Goal: Task Accomplishment & Management: Use online tool/utility

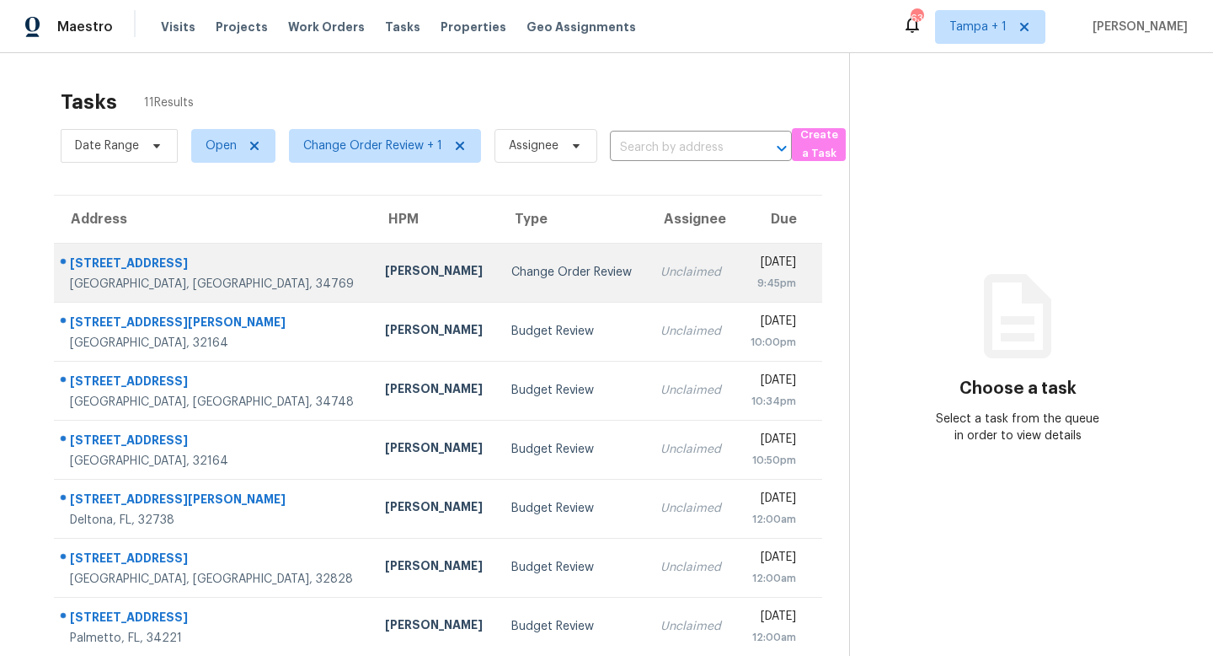
click at [511, 276] on div "Change Order Review" at bounding box center [572, 272] width 122 height 17
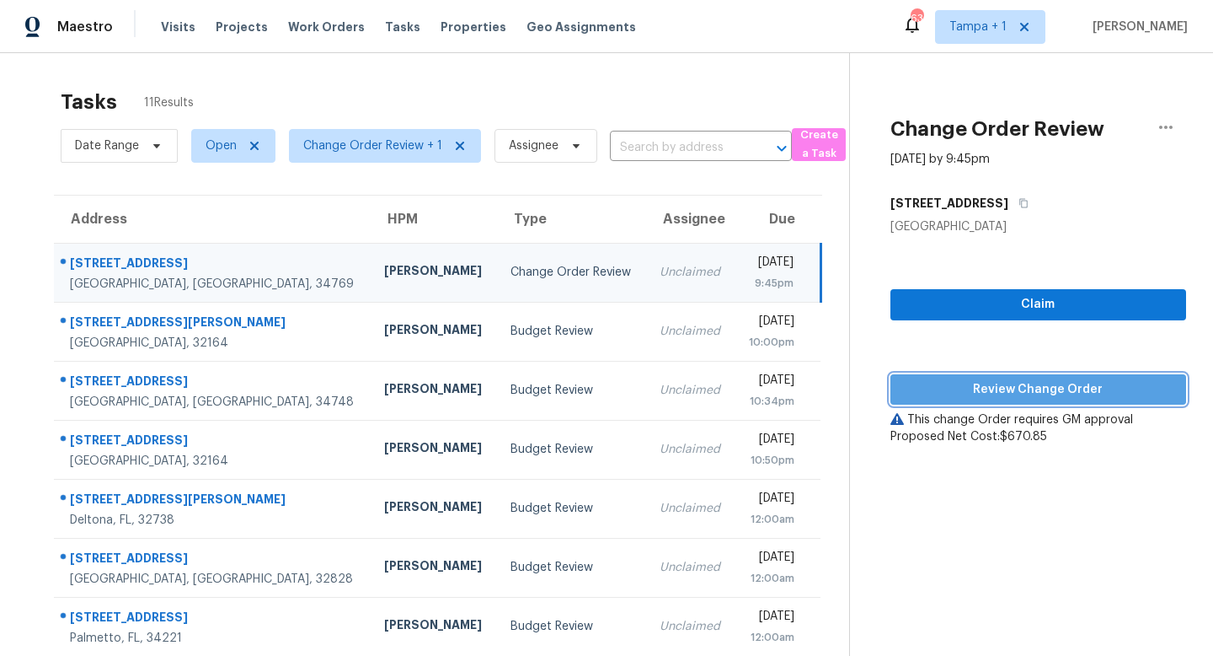
click at [1068, 387] on span "Review Change Order" at bounding box center [1038, 389] width 269 height 21
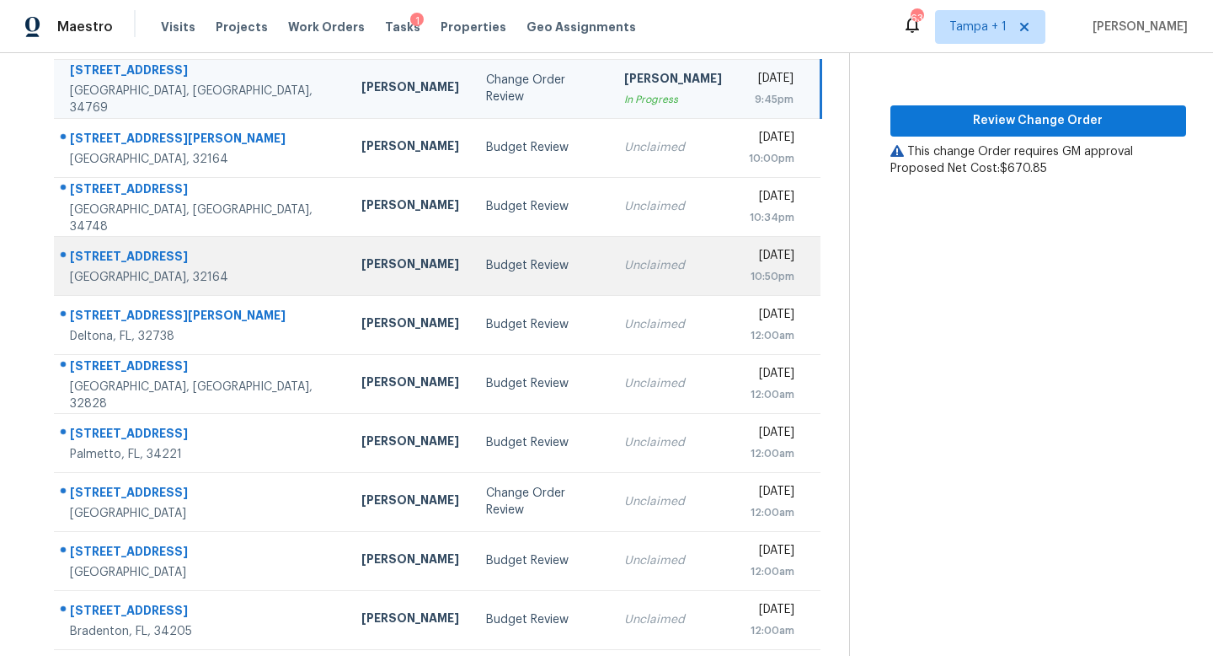
scroll to position [222, 0]
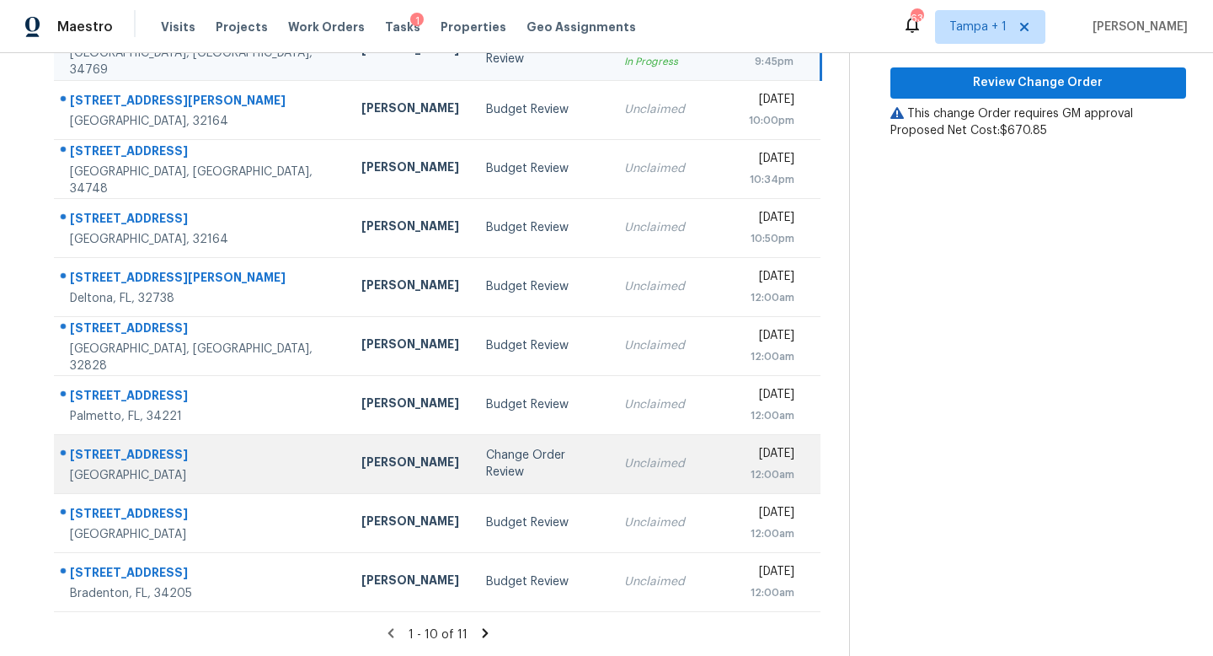
click at [518, 463] on div "Change Order Review" at bounding box center [541, 464] width 111 height 34
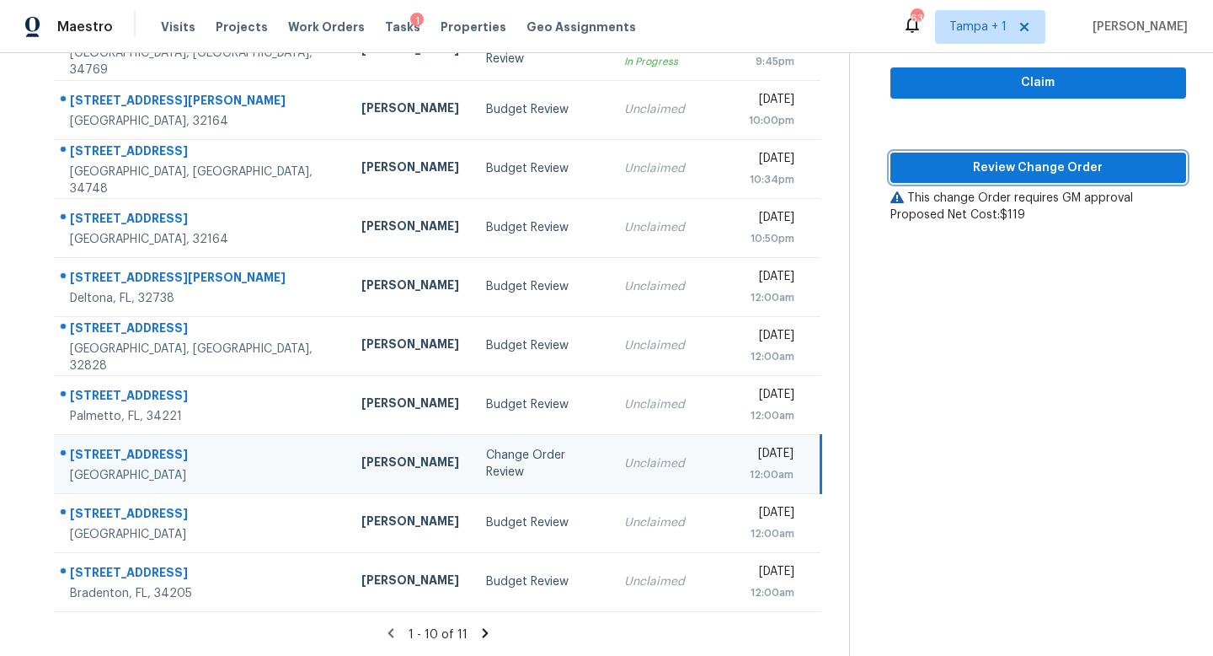
click at [1042, 166] on span "Review Change Order" at bounding box center [1038, 168] width 269 height 21
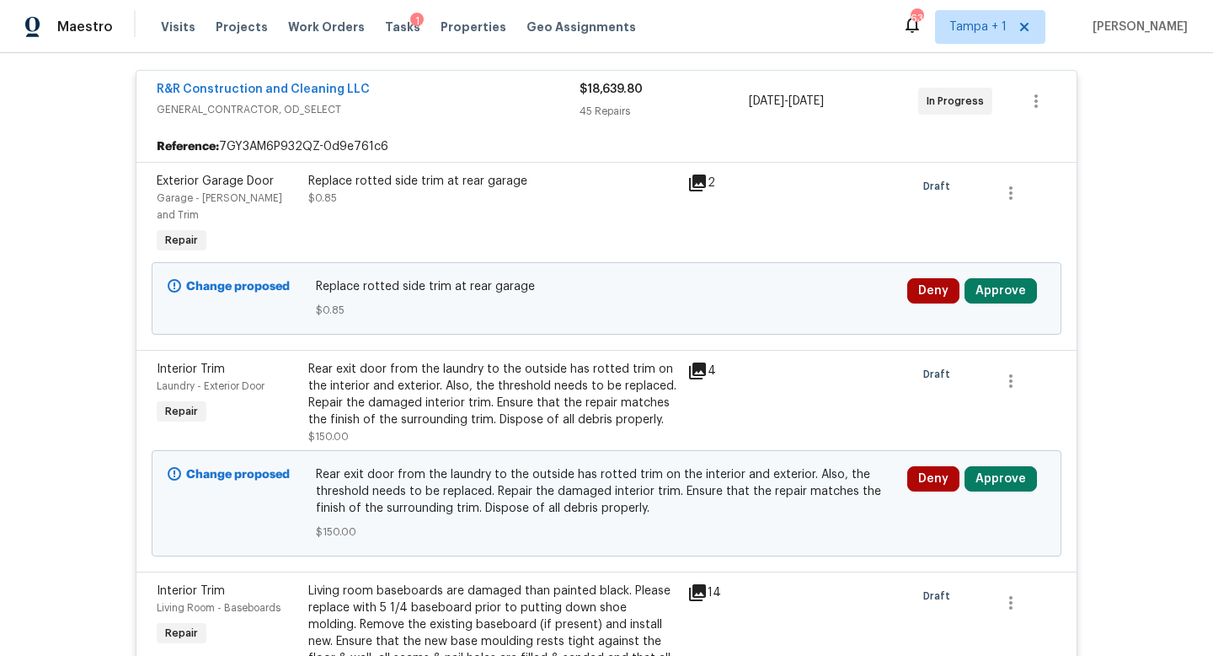
scroll to position [374, 0]
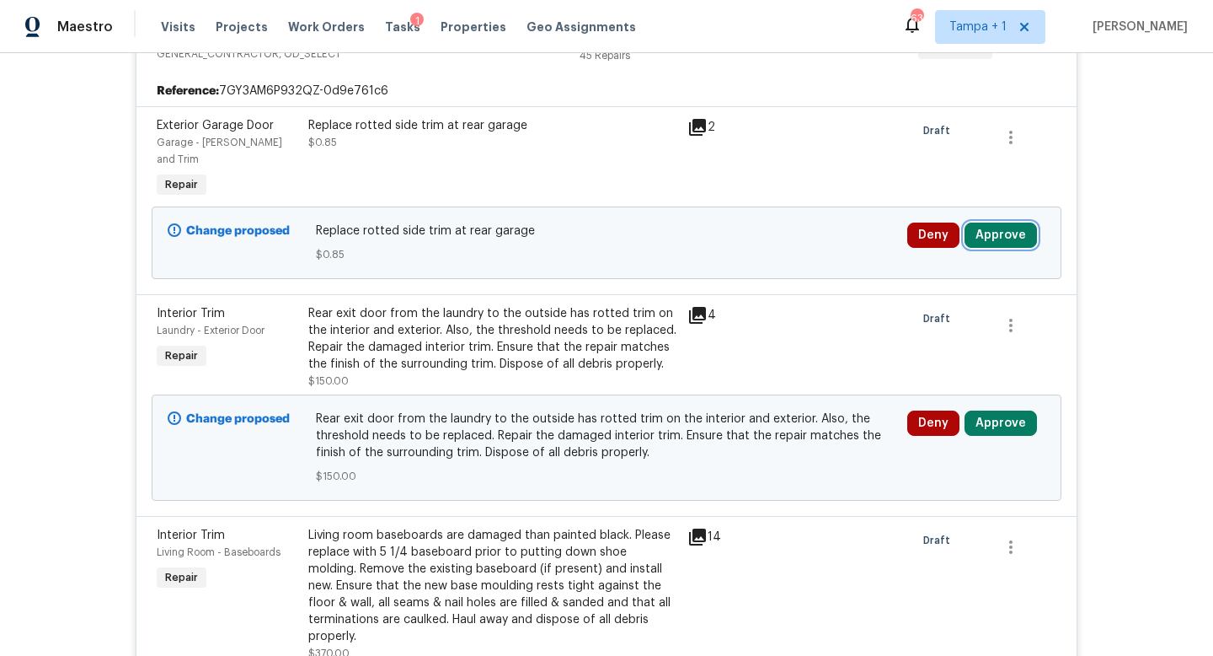
click at [983, 222] on button "Approve" at bounding box center [1001, 234] width 72 height 25
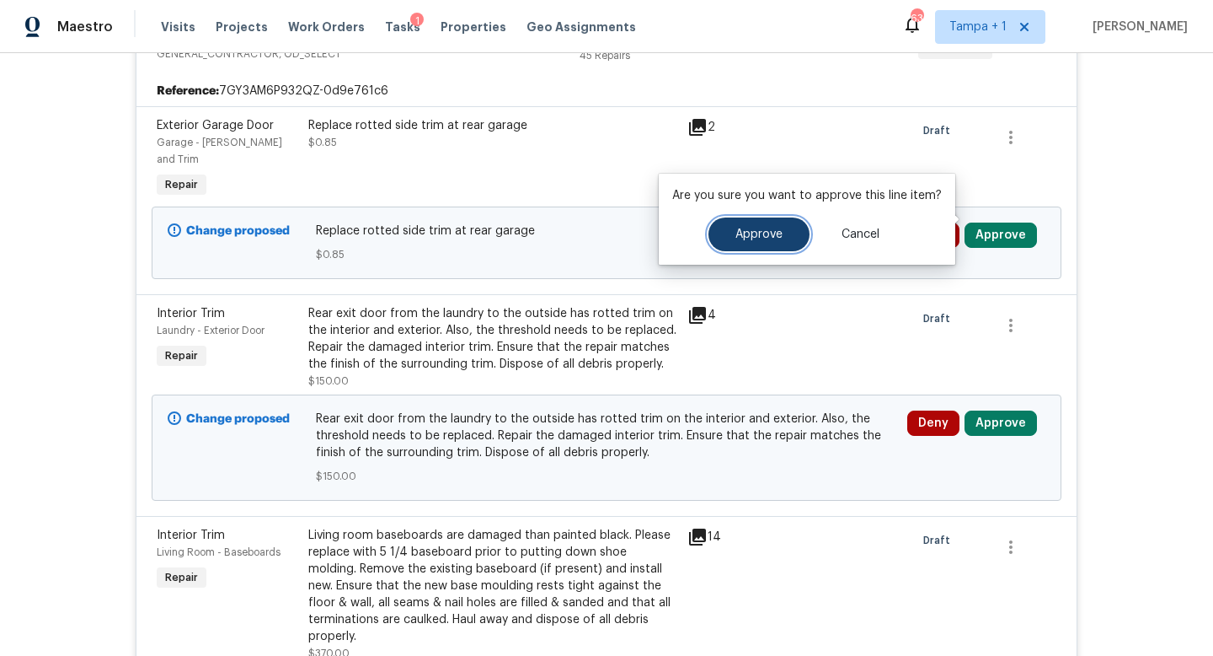
click at [752, 235] on span "Approve" at bounding box center [759, 234] width 47 height 13
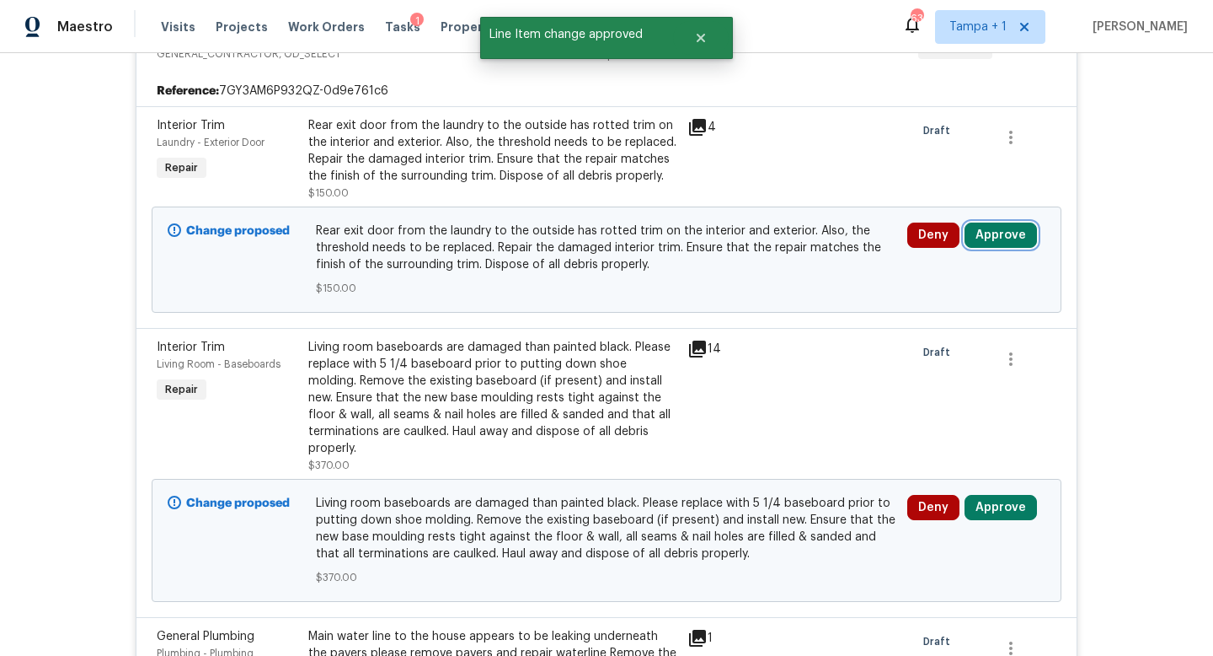
click at [1008, 235] on button "Approve" at bounding box center [1001, 234] width 72 height 25
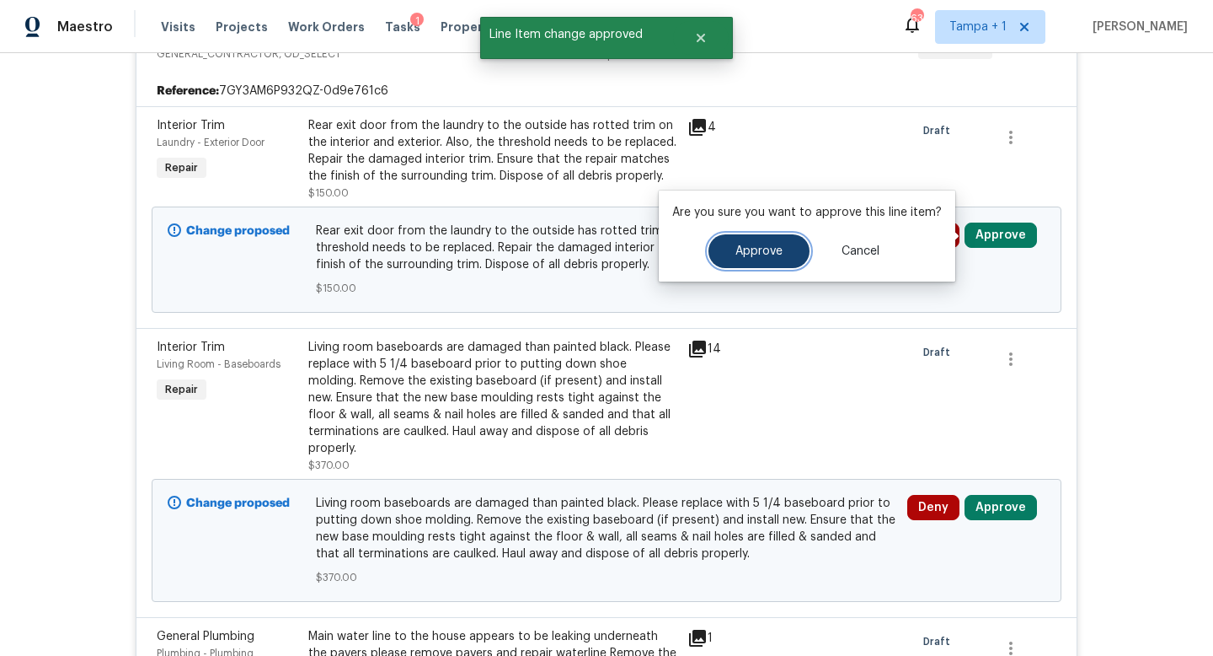
click at [750, 250] on span "Approve" at bounding box center [759, 251] width 47 height 13
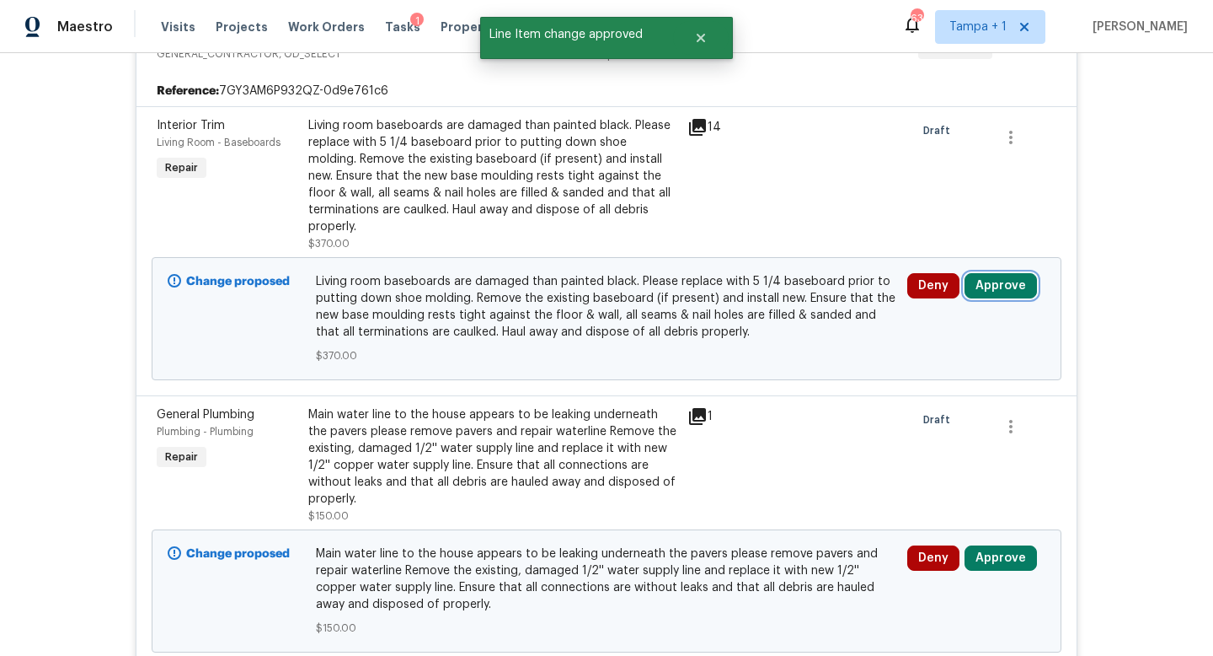
click at [997, 274] on button "Approve" at bounding box center [1001, 285] width 72 height 25
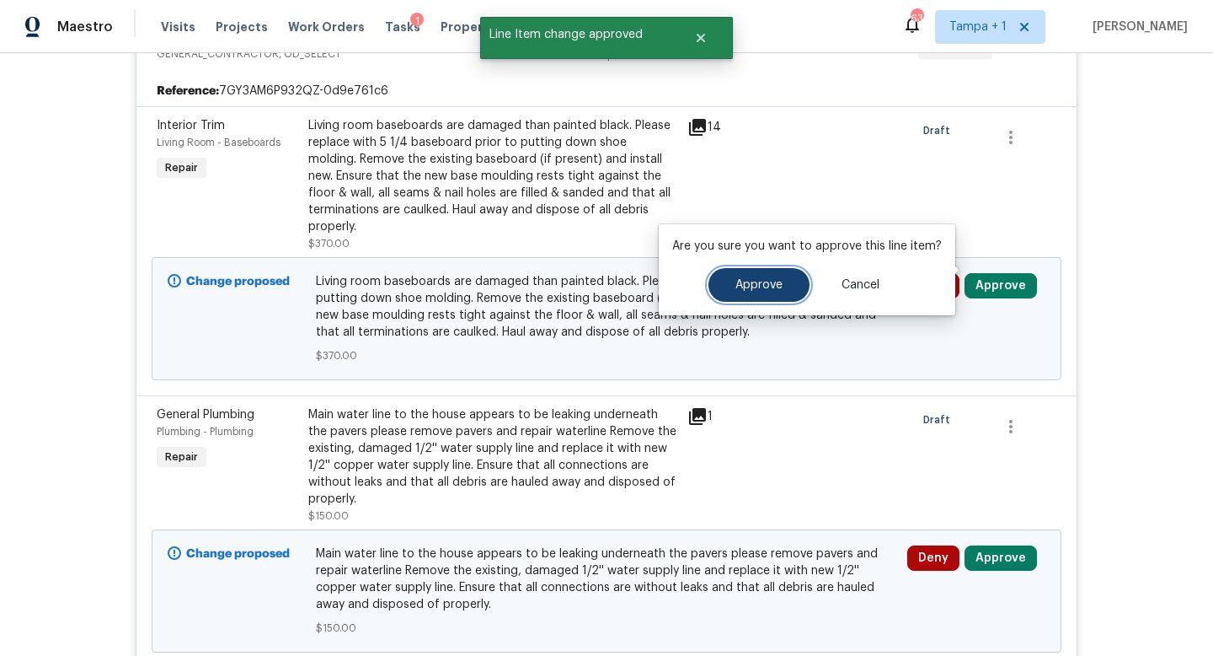
click at [742, 292] on button "Approve" at bounding box center [759, 285] width 101 height 34
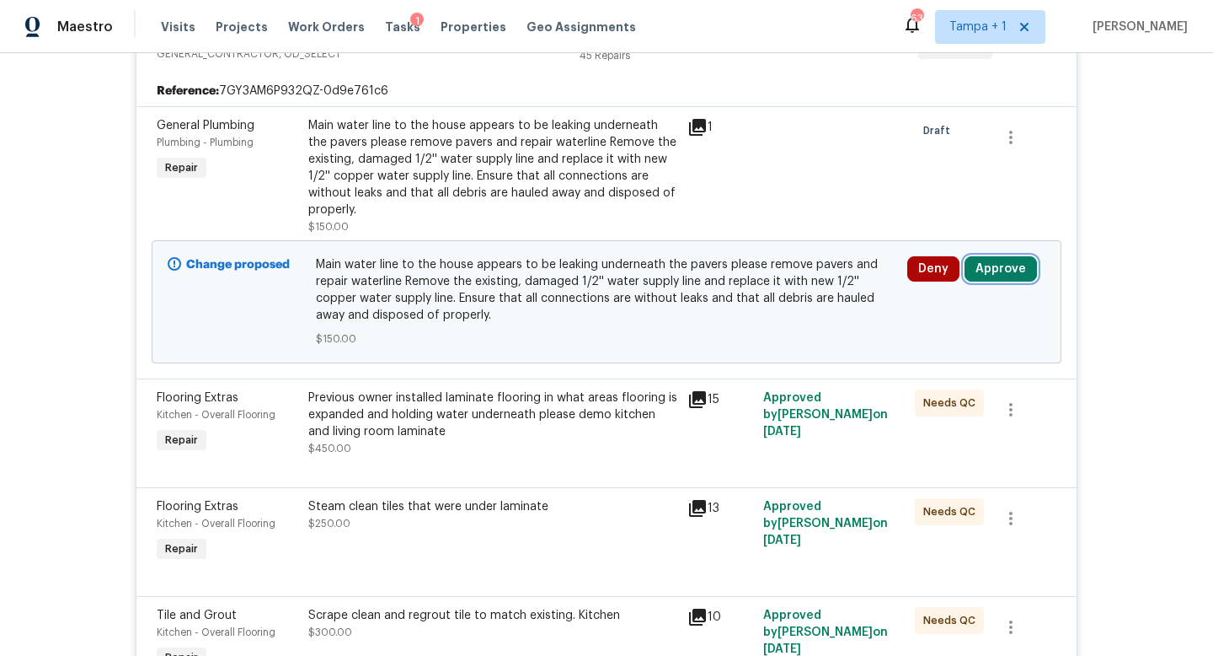
click at [1010, 273] on button "Approve" at bounding box center [1001, 268] width 72 height 25
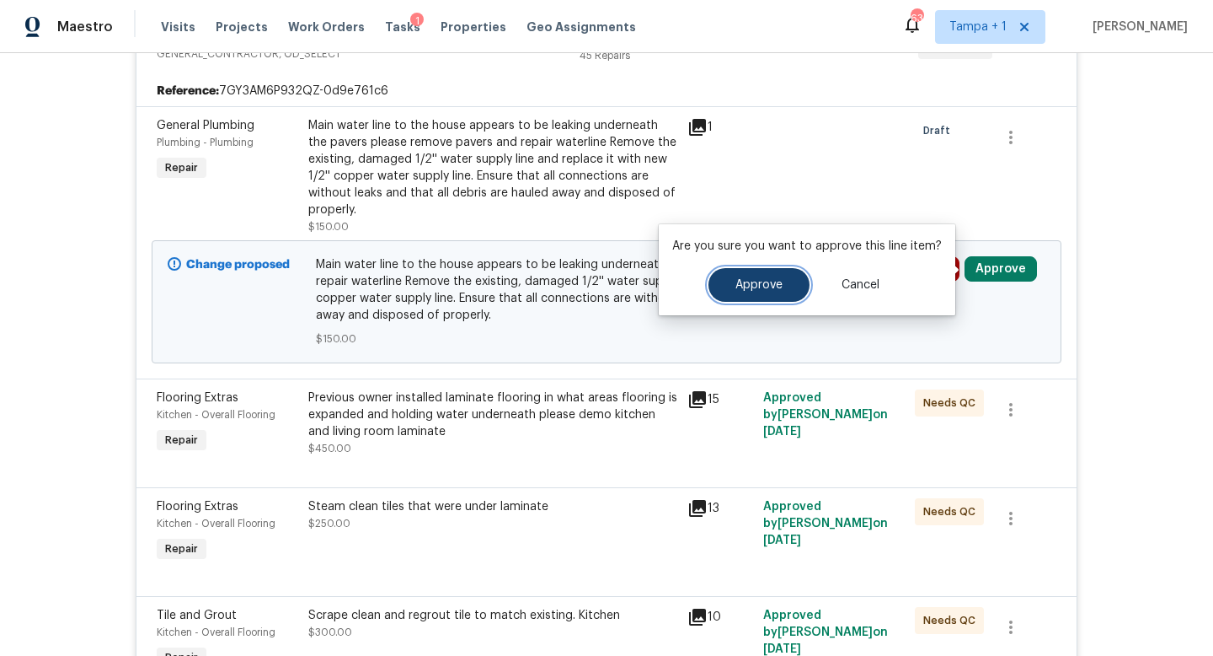
click at [767, 281] on span "Approve" at bounding box center [759, 285] width 47 height 13
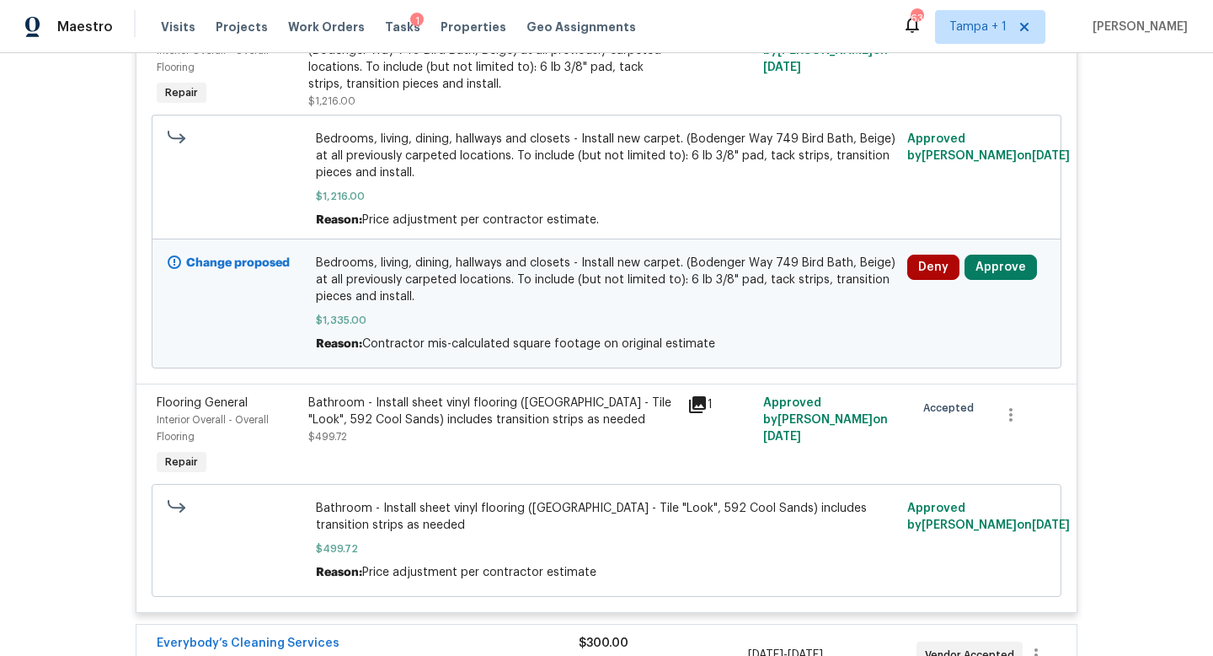
scroll to position [540, 0]
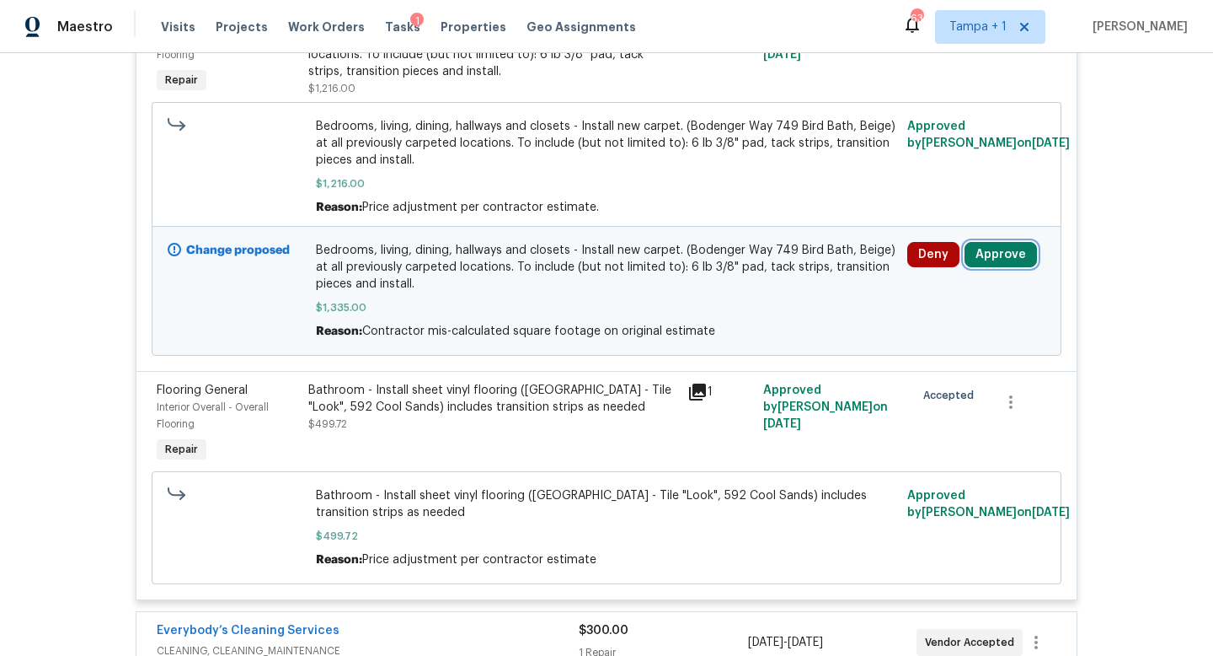
click at [1004, 258] on button "Approve" at bounding box center [1001, 254] width 72 height 25
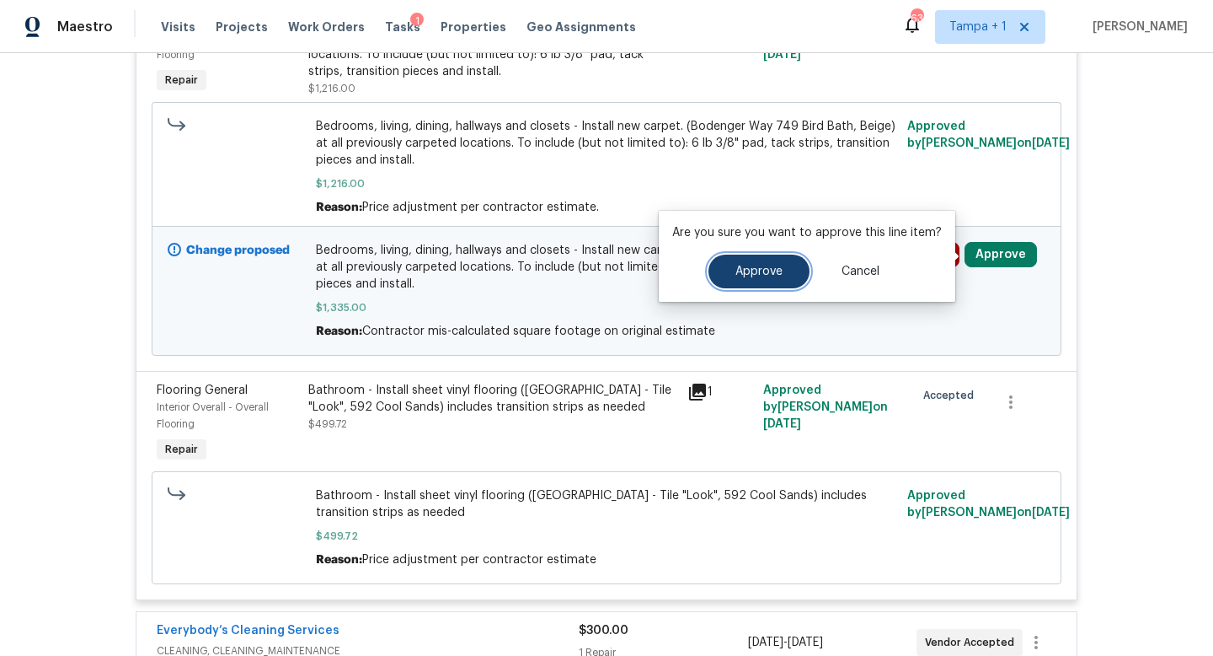
click at [744, 270] on span "Approve" at bounding box center [759, 271] width 47 height 13
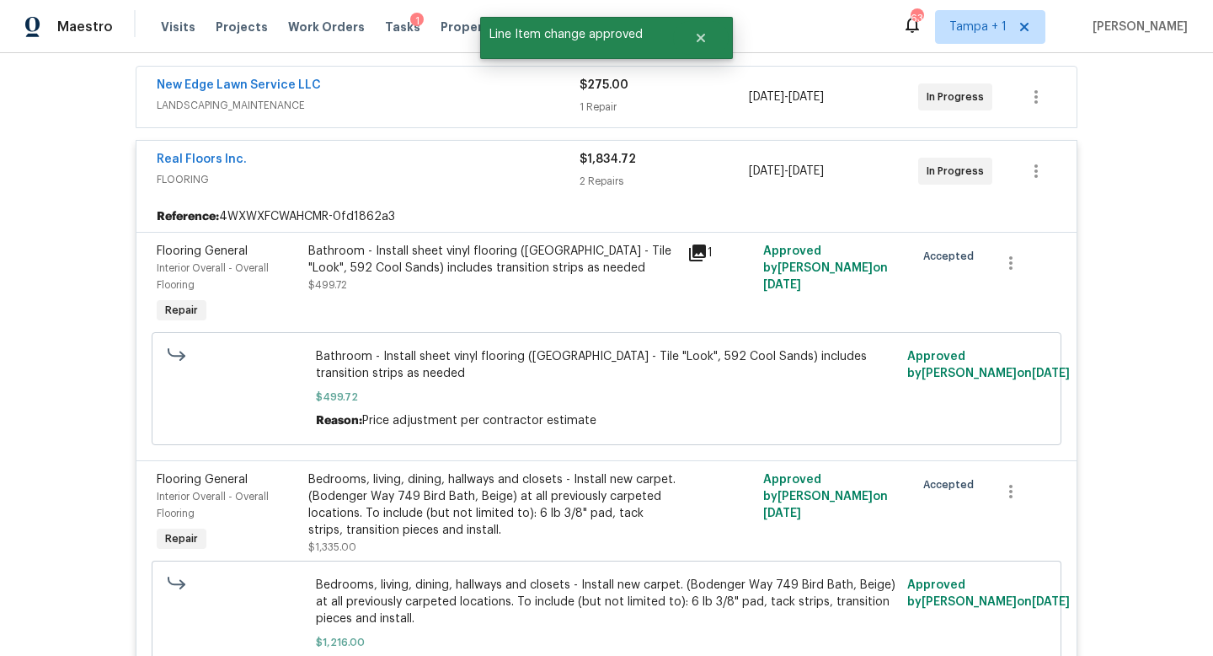
scroll to position [0, 0]
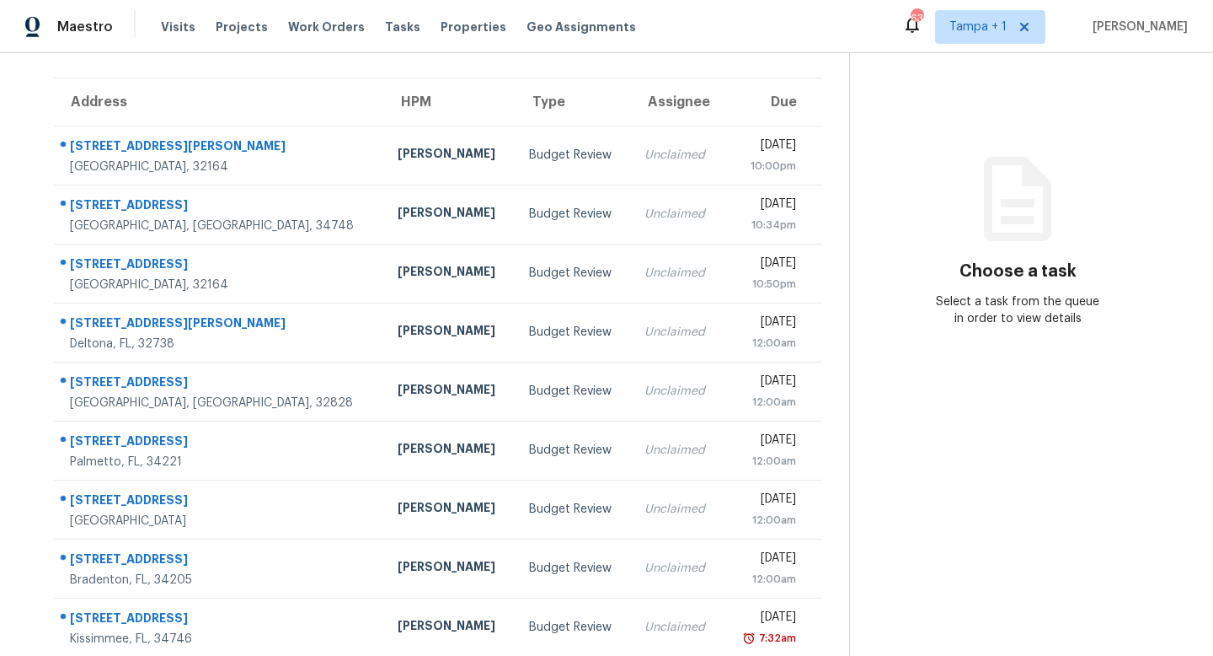
scroll to position [131, 0]
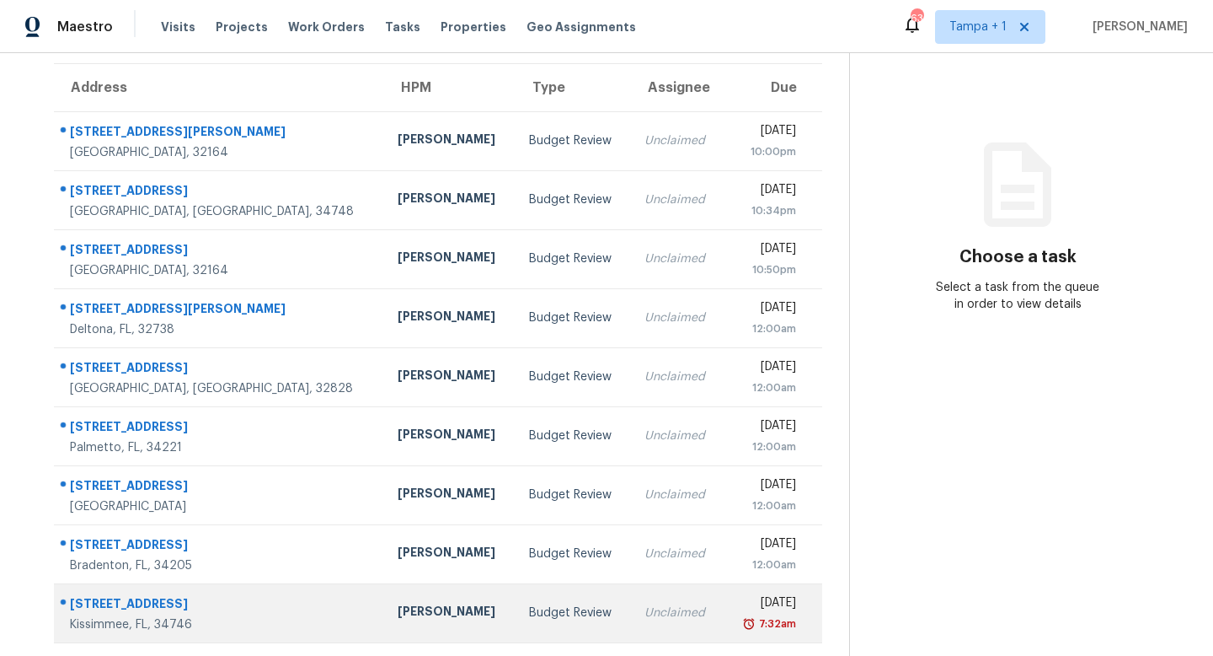
click at [645, 614] on div "Unclaimed" at bounding box center [678, 612] width 66 height 17
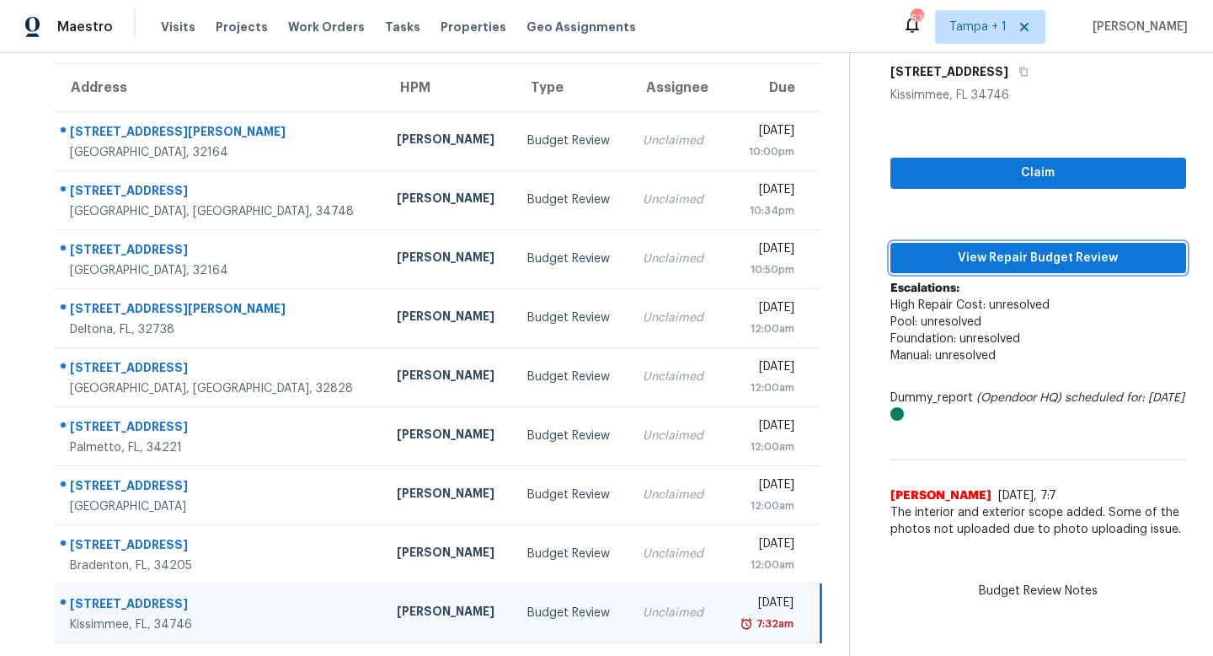
click at [1012, 262] on span "View Repair Budget Review" at bounding box center [1038, 258] width 269 height 21
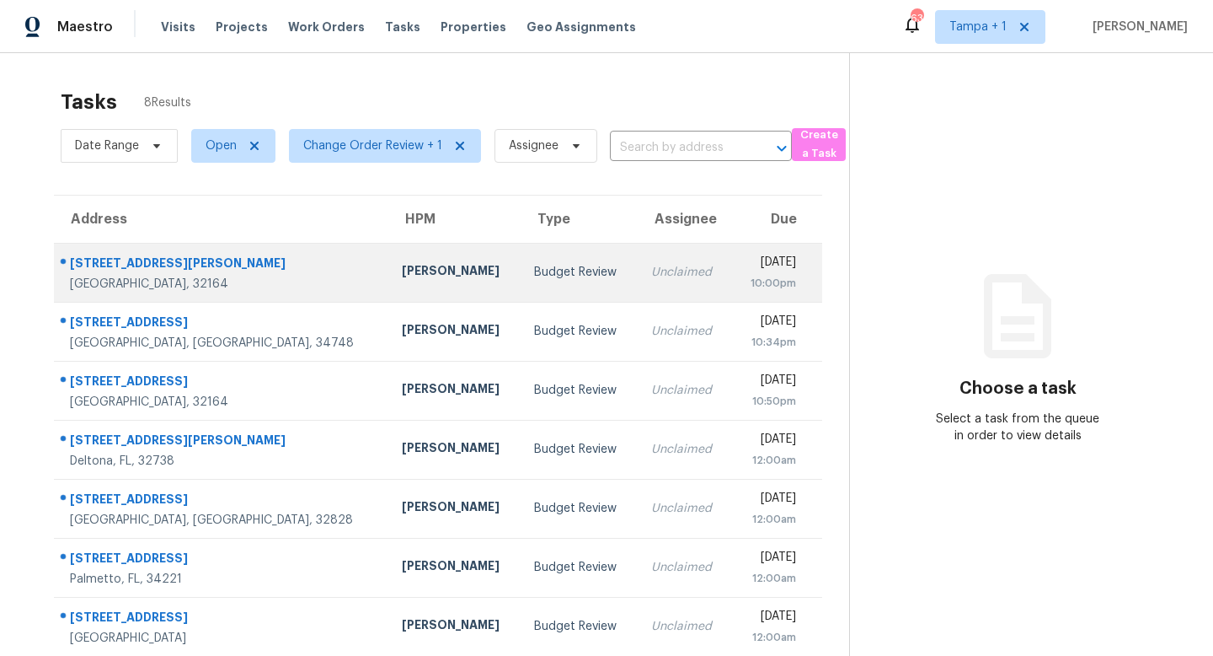
click at [638, 276] on td "Unclaimed" at bounding box center [685, 272] width 94 height 59
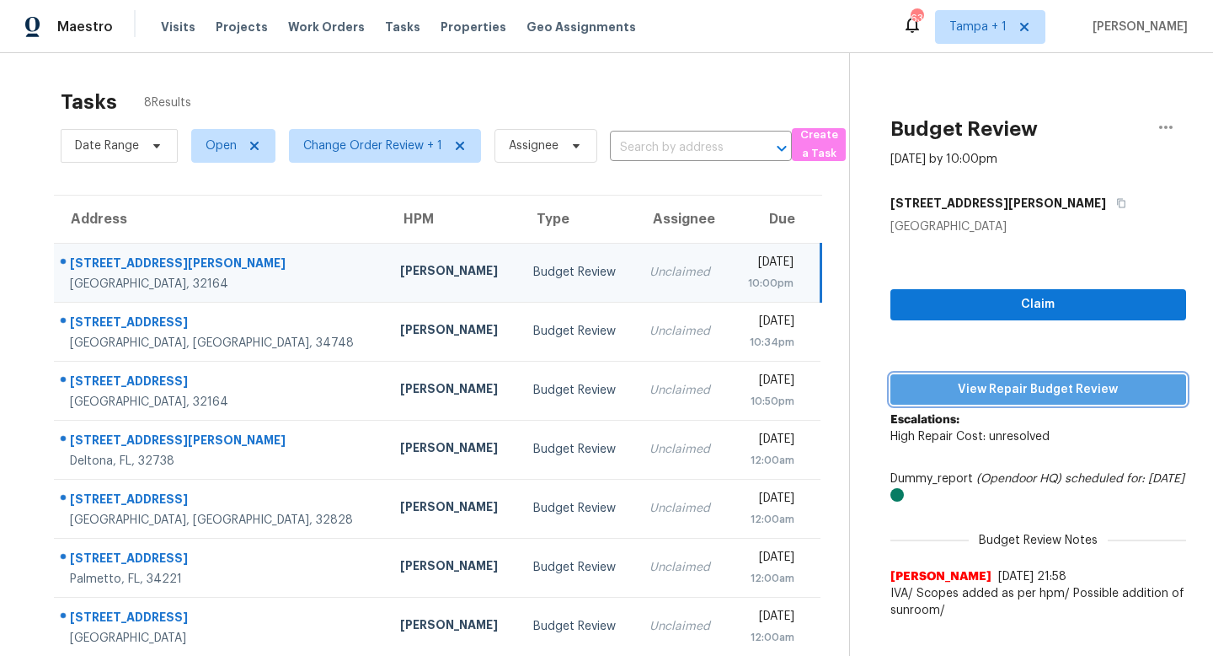
click at [1042, 394] on span "View Repair Budget Review" at bounding box center [1038, 389] width 269 height 21
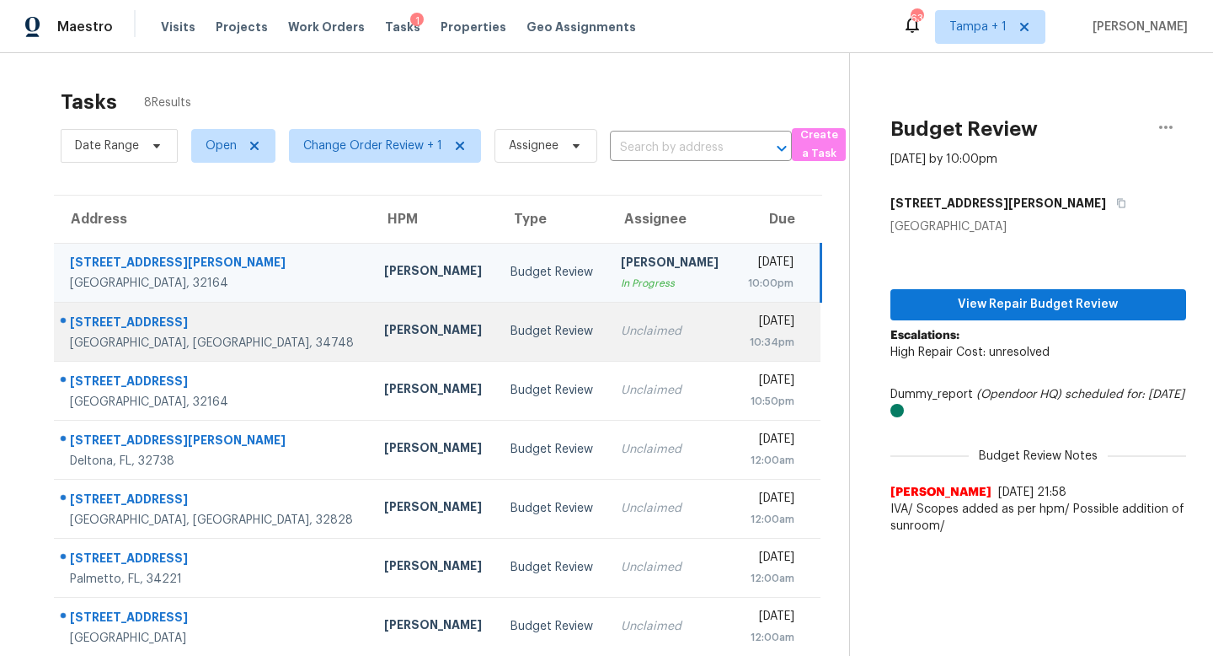
click at [621, 335] on div "Unclaimed" at bounding box center [670, 331] width 99 height 17
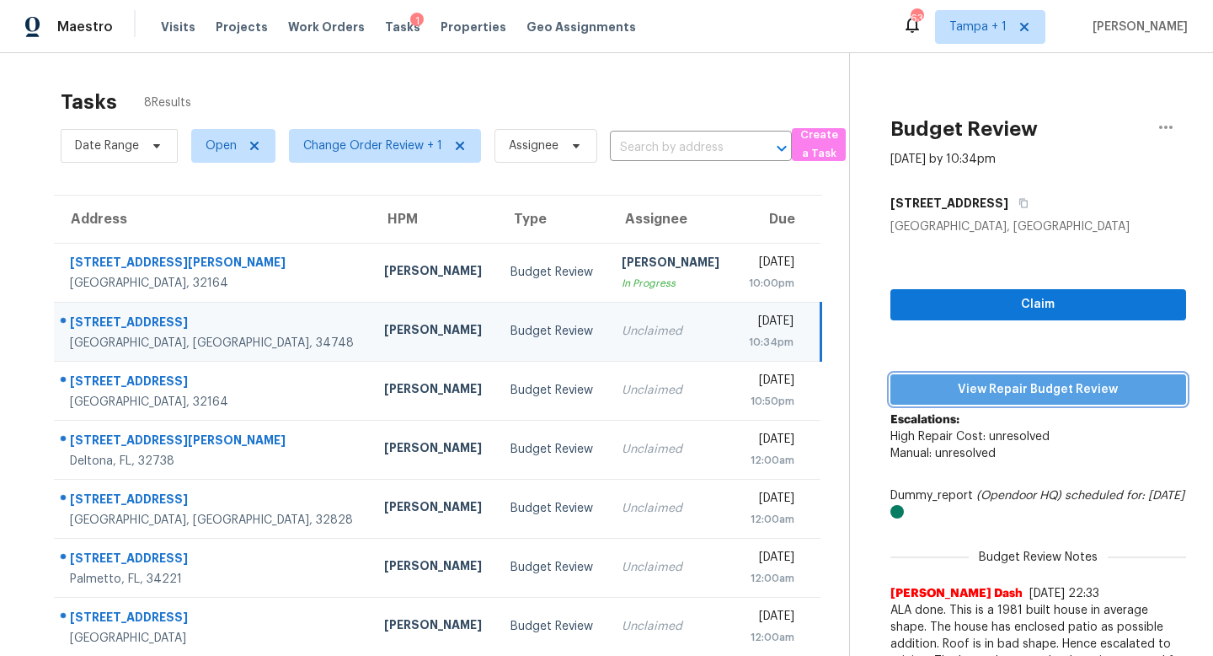
click at [1045, 384] on span "View Repair Budget Review" at bounding box center [1038, 389] width 269 height 21
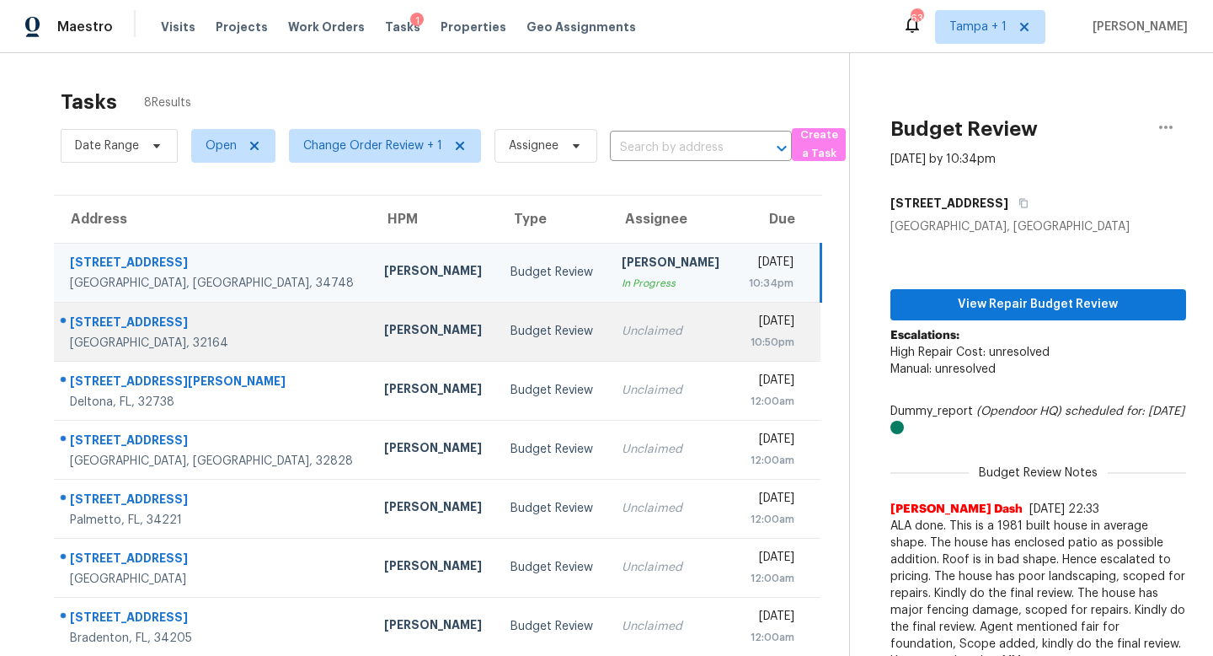
click at [608, 320] on td "Unclaimed" at bounding box center [671, 331] width 126 height 59
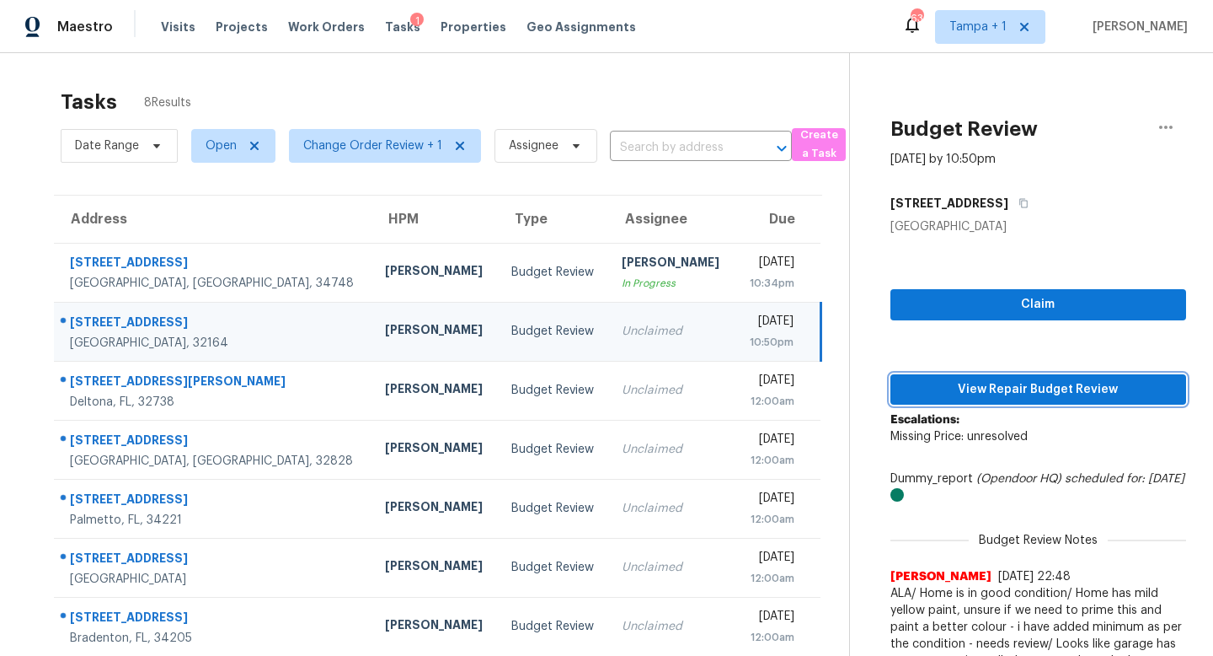
click at [1031, 389] on span "View Repair Budget Review" at bounding box center [1038, 389] width 269 height 21
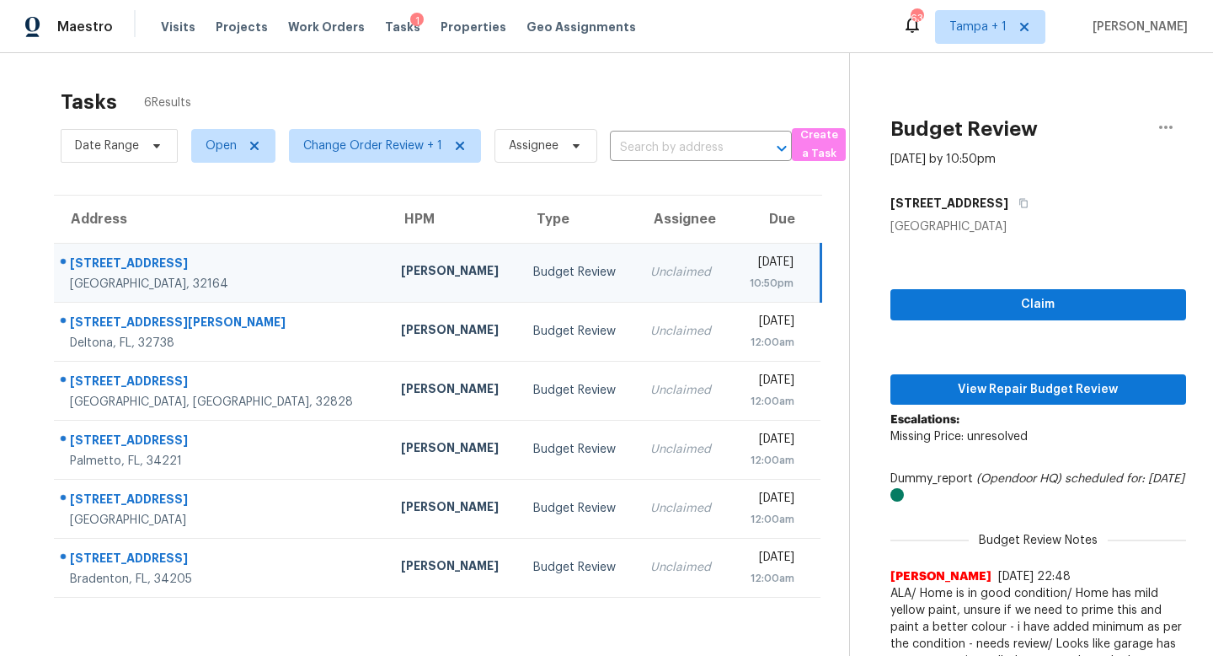
click at [637, 262] on td "Unclaimed" at bounding box center [684, 272] width 94 height 59
click at [1031, 390] on span "View Repair Budget Review" at bounding box center [1038, 389] width 269 height 21
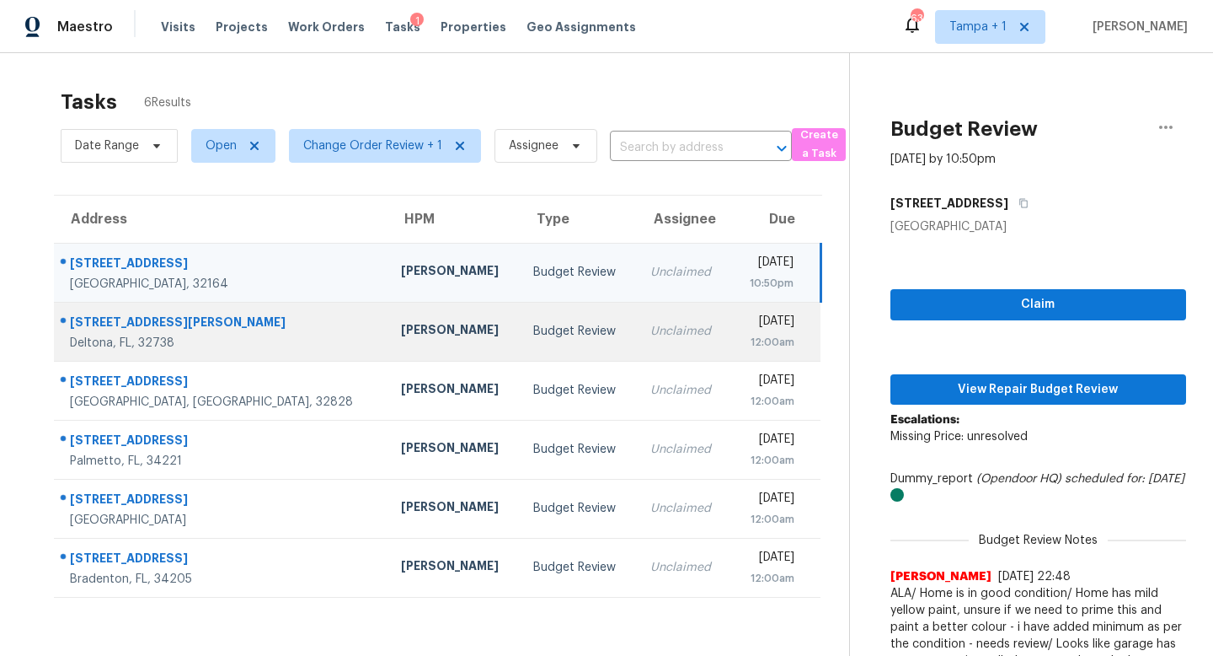
click at [520, 341] on td "Budget Review" at bounding box center [578, 331] width 117 height 59
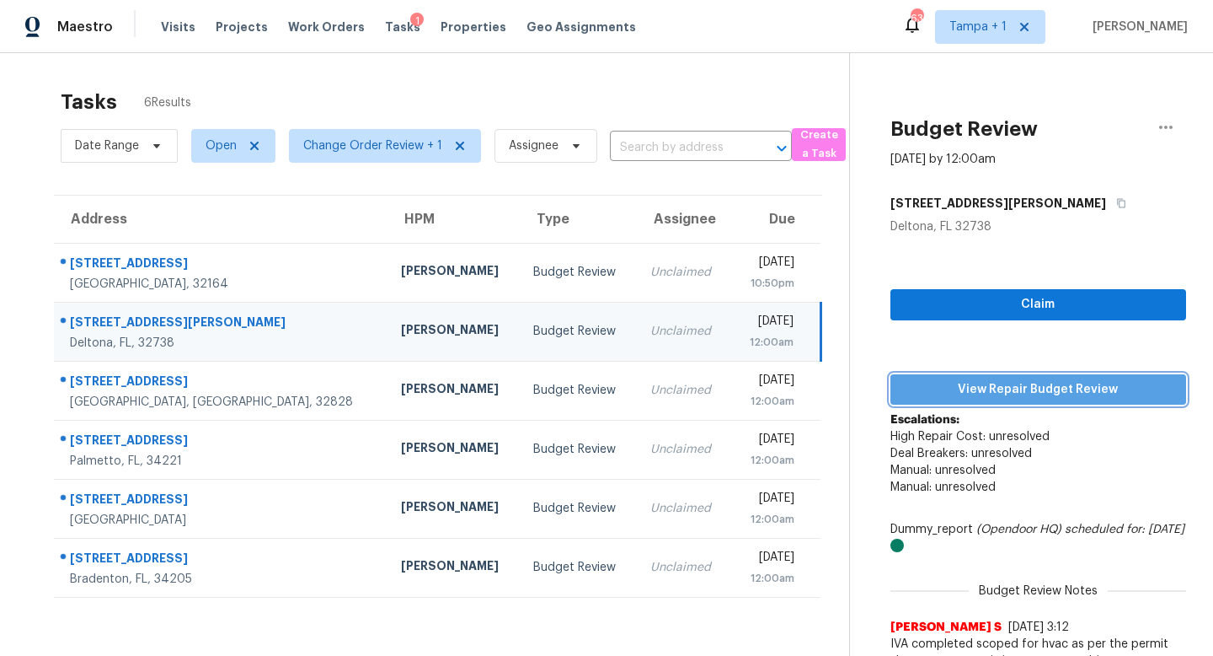
click at [986, 383] on span "View Repair Budget Review" at bounding box center [1038, 389] width 269 height 21
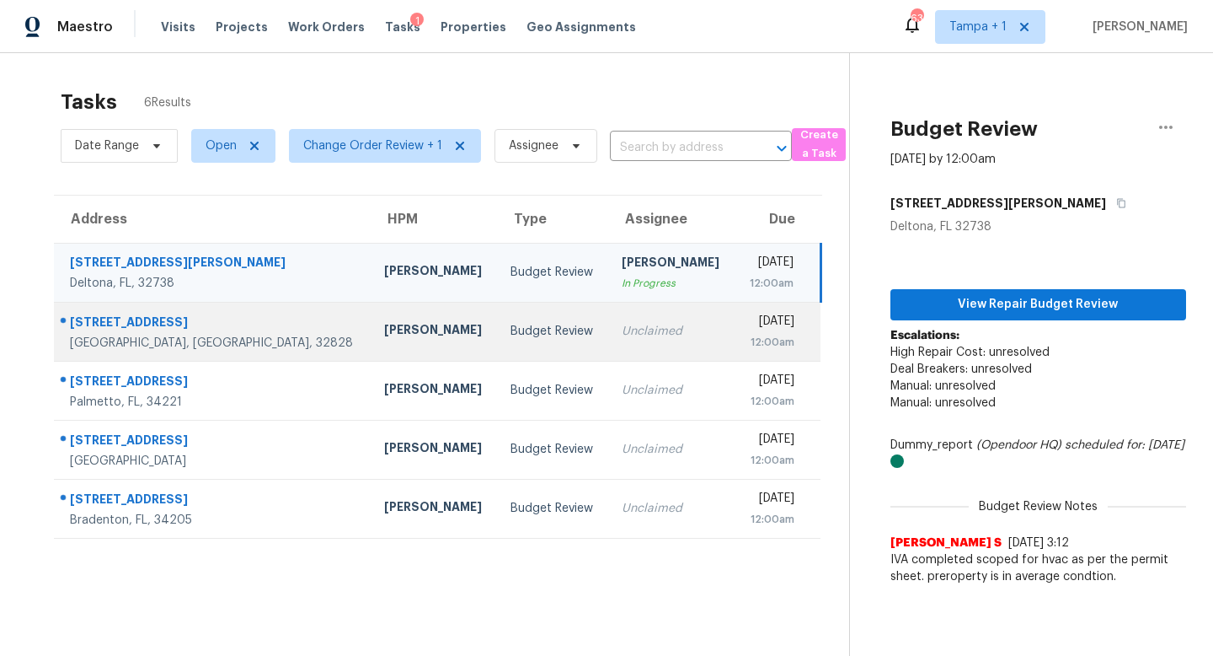
click at [622, 329] on div "Unclaimed" at bounding box center [671, 331] width 99 height 17
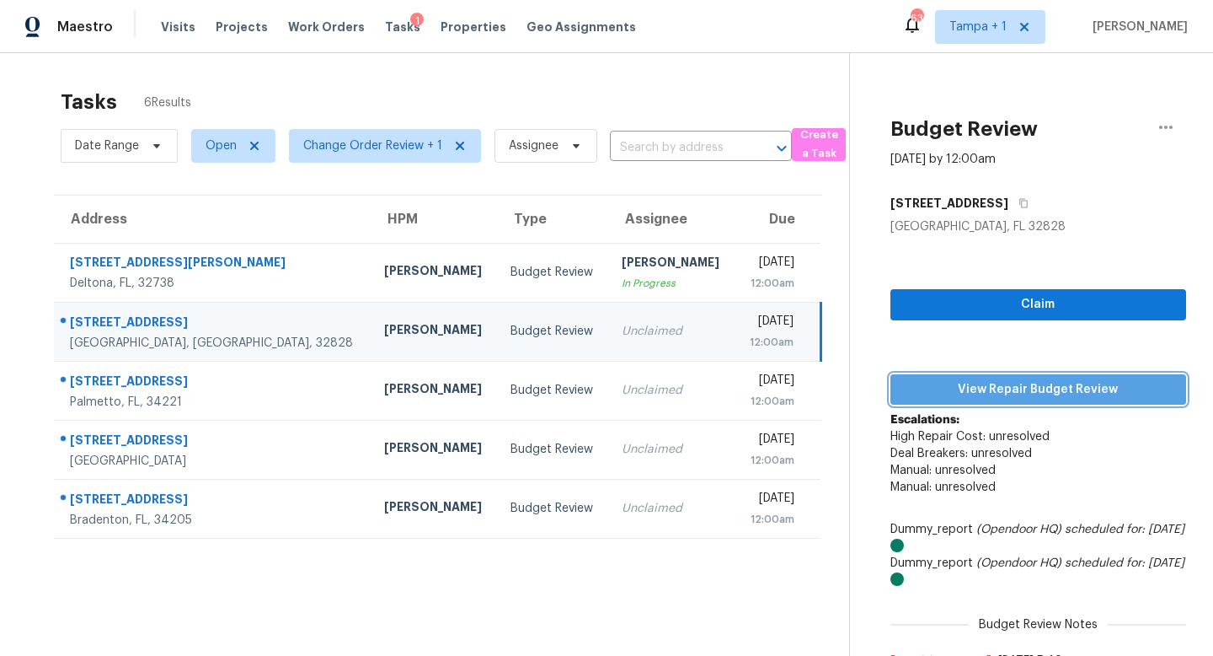
click at [1038, 390] on span "View Repair Budget Review" at bounding box center [1038, 389] width 269 height 21
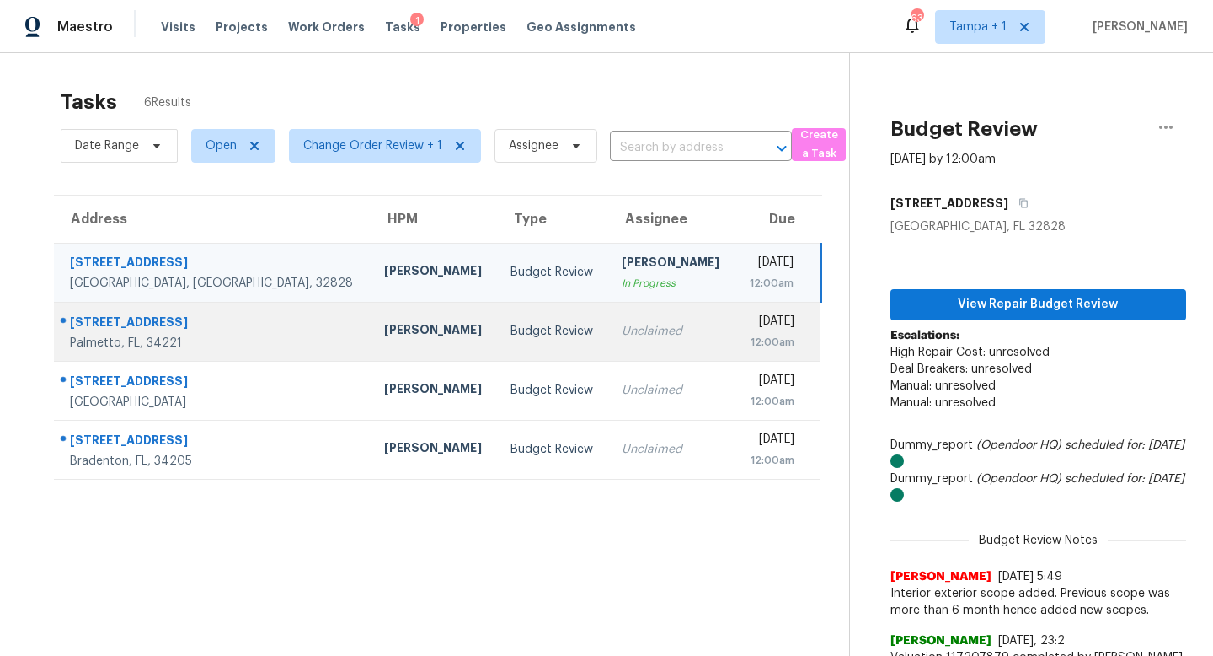
click at [622, 335] on div "Unclaimed" at bounding box center [671, 331] width 99 height 17
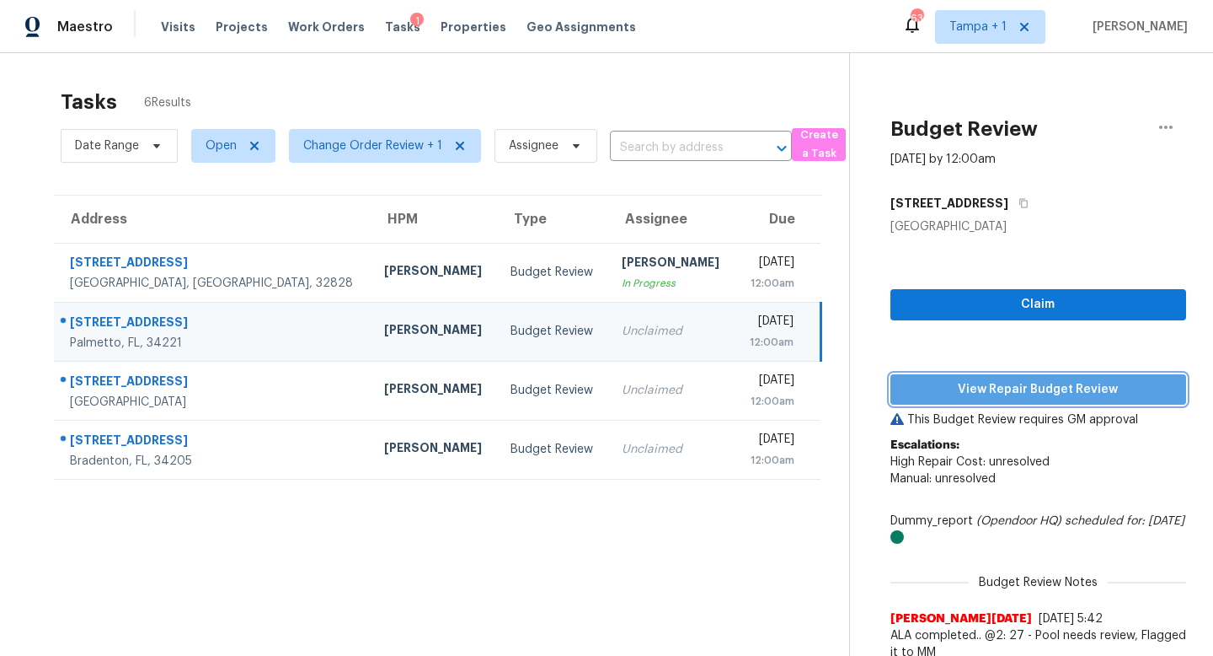
click at [1022, 396] on span "View Repair Budget Review" at bounding box center [1038, 389] width 269 height 21
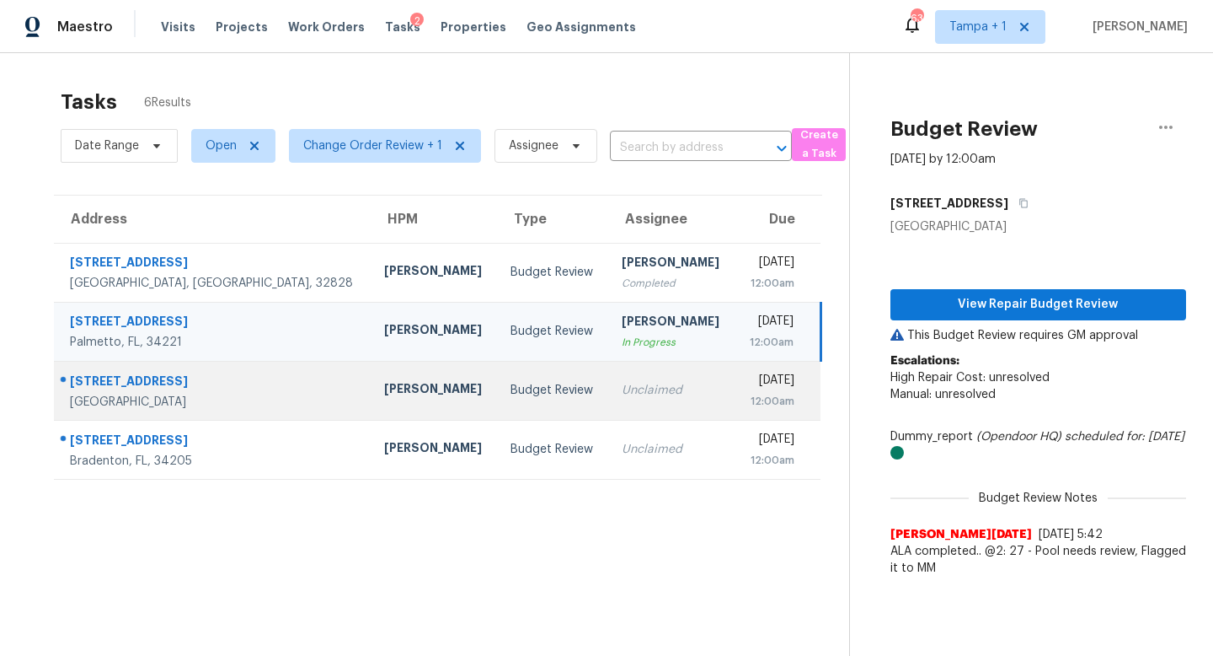
click at [608, 404] on td "Unclaimed" at bounding box center [671, 390] width 126 height 59
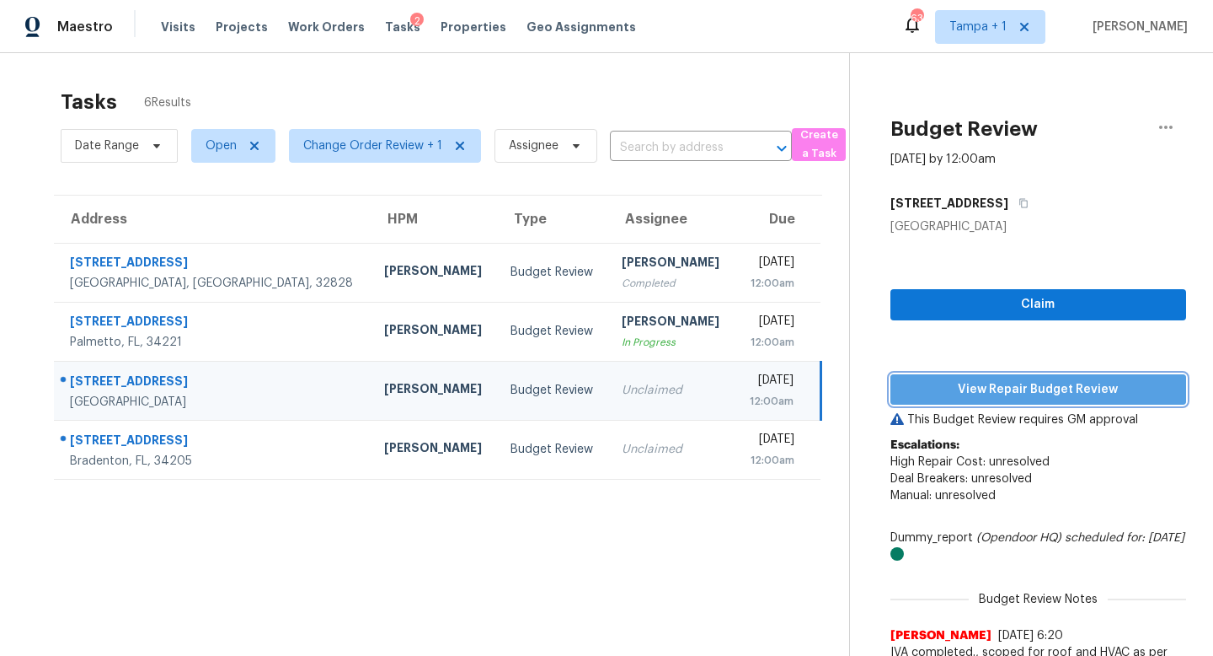
click at [1031, 390] on span "View Repair Budget Review" at bounding box center [1038, 389] width 269 height 21
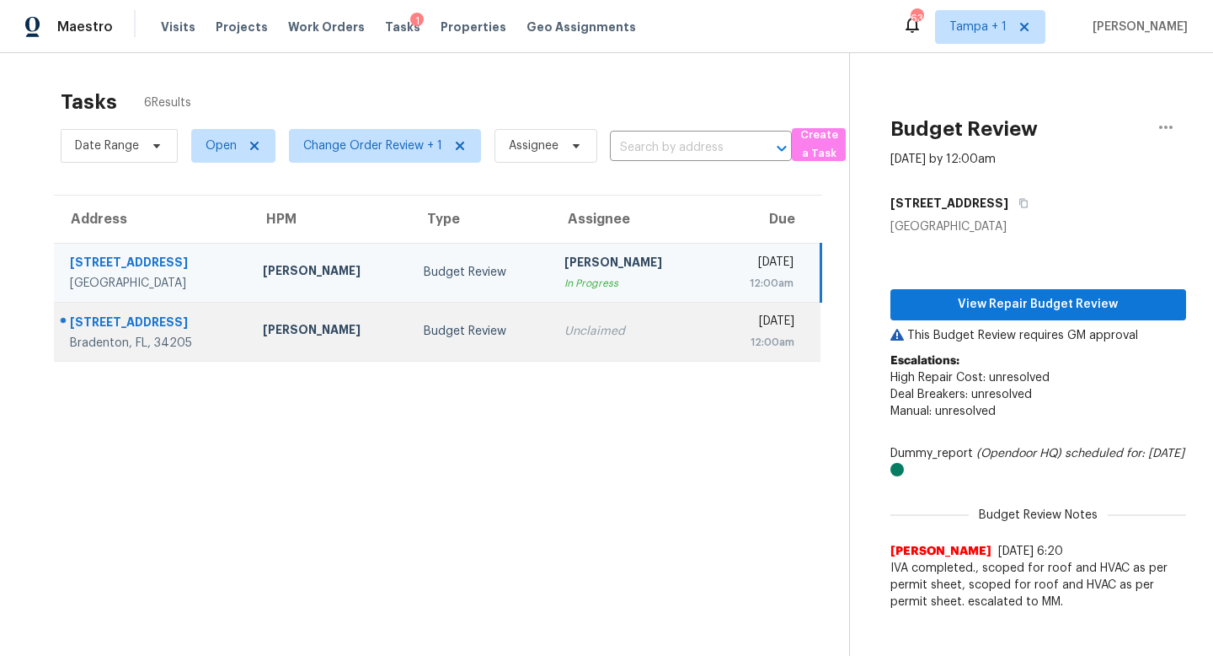
click at [565, 314] on td "Unclaimed" at bounding box center [631, 331] width 161 height 59
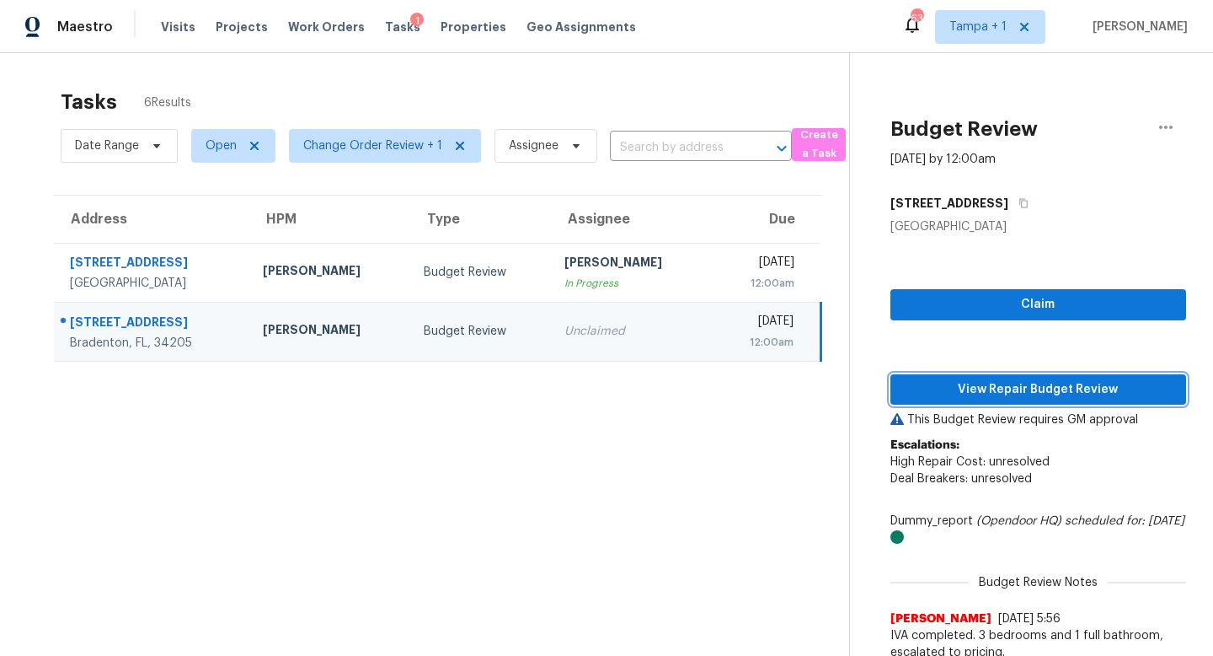
click at [1019, 385] on span "View Repair Budget Review" at bounding box center [1038, 389] width 269 height 21
